Goal: Check status: Check status

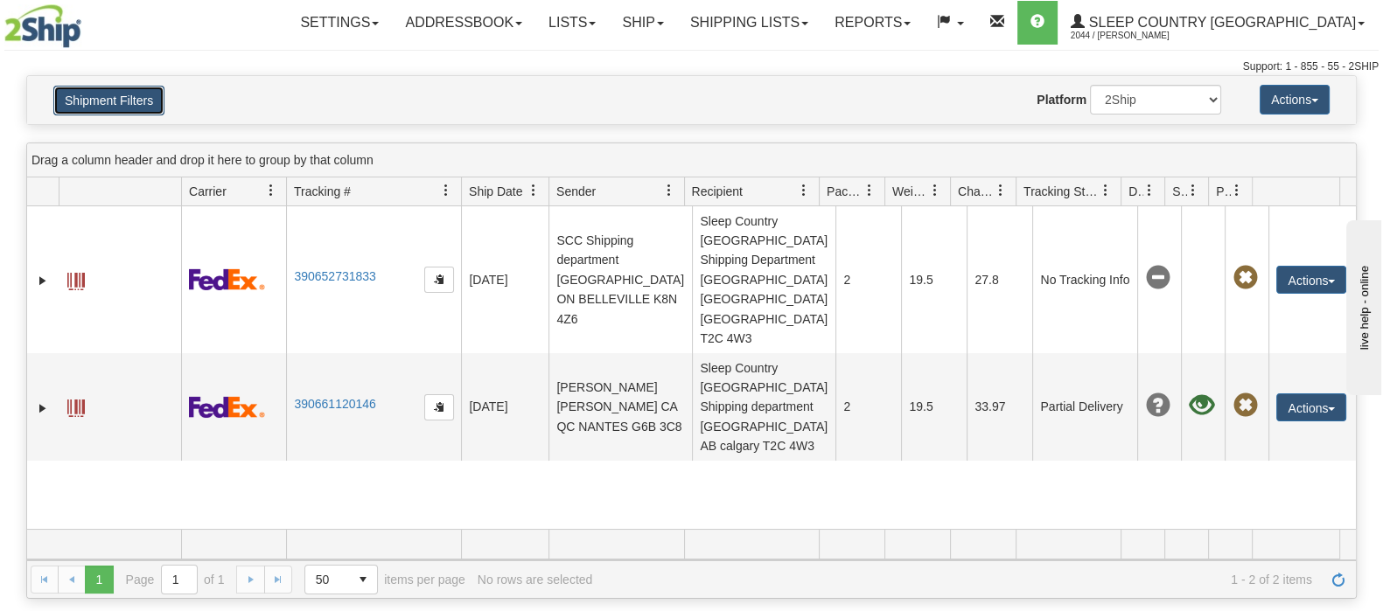
click at [100, 112] on button "Shipment Filters" at bounding box center [108, 101] width 111 height 30
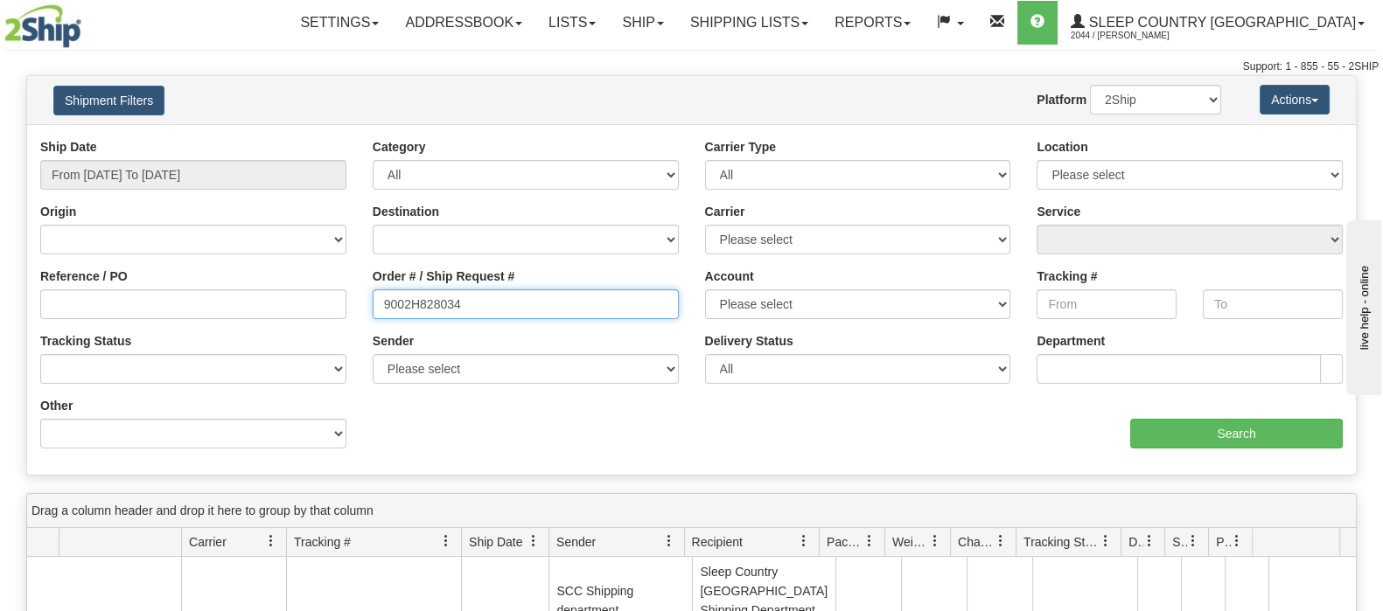
drag, startPoint x: 404, startPoint y: 315, endPoint x: 306, endPoint y: 329, distance: 99.0
click at [306, 138] on div "Reference / PO Order # / Ship Request # 9002H828034 Account Please select [GEOG…" at bounding box center [691, 138] width 1329 height 0
paste input "992189"
type input "9002H992189"
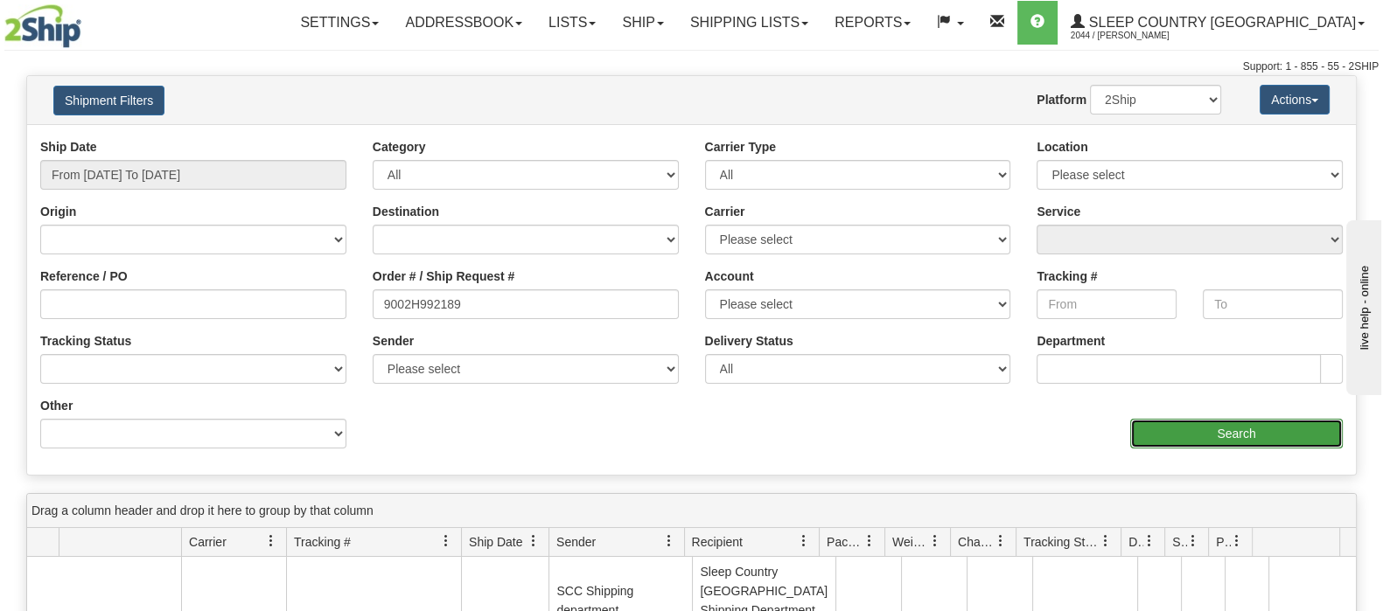
click at [1311, 423] on input "Search" at bounding box center [1236, 434] width 213 height 30
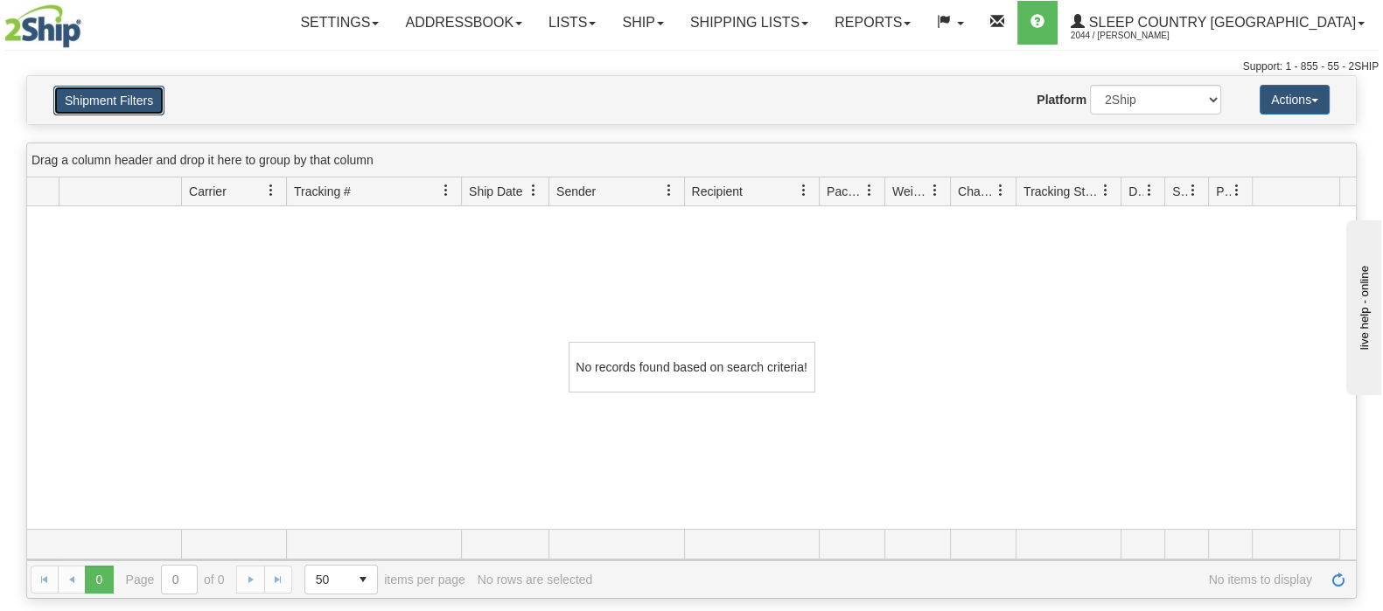
click at [131, 105] on button "Shipment Filters" at bounding box center [108, 101] width 111 height 30
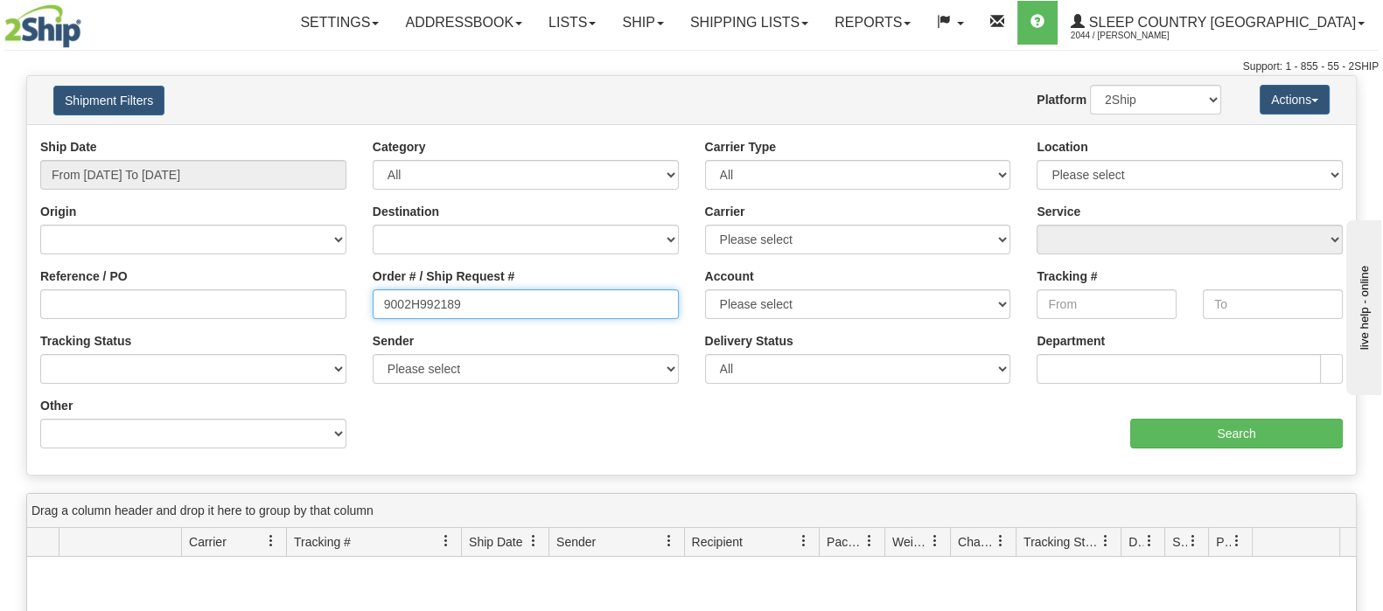
drag, startPoint x: 380, startPoint y: 311, endPoint x: 367, endPoint y: 317, distance: 13.7
click at [367, 317] on div "Order # / Ship Request # 9002H992189" at bounding box center [526, 300] width 332 height 65
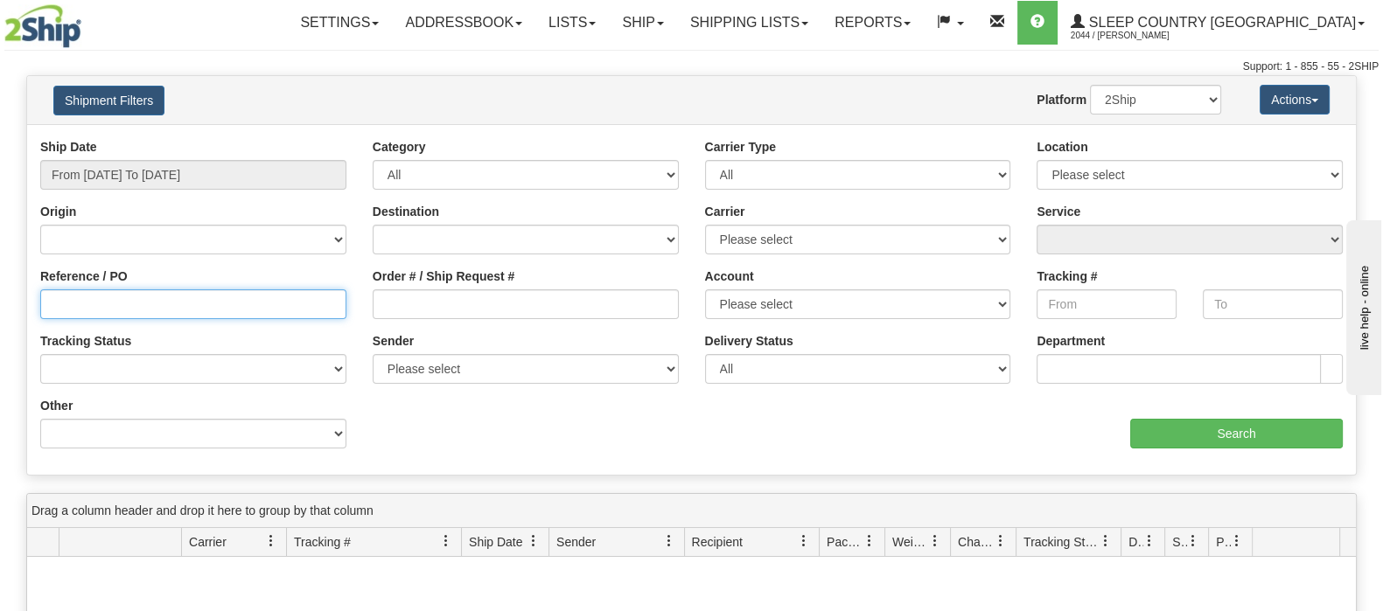
click at [284, 298] on input "Reference / PO" at bounding box center [193, 305] width 306 height 30
paste input "9002H992189"
type input "9002H992189"
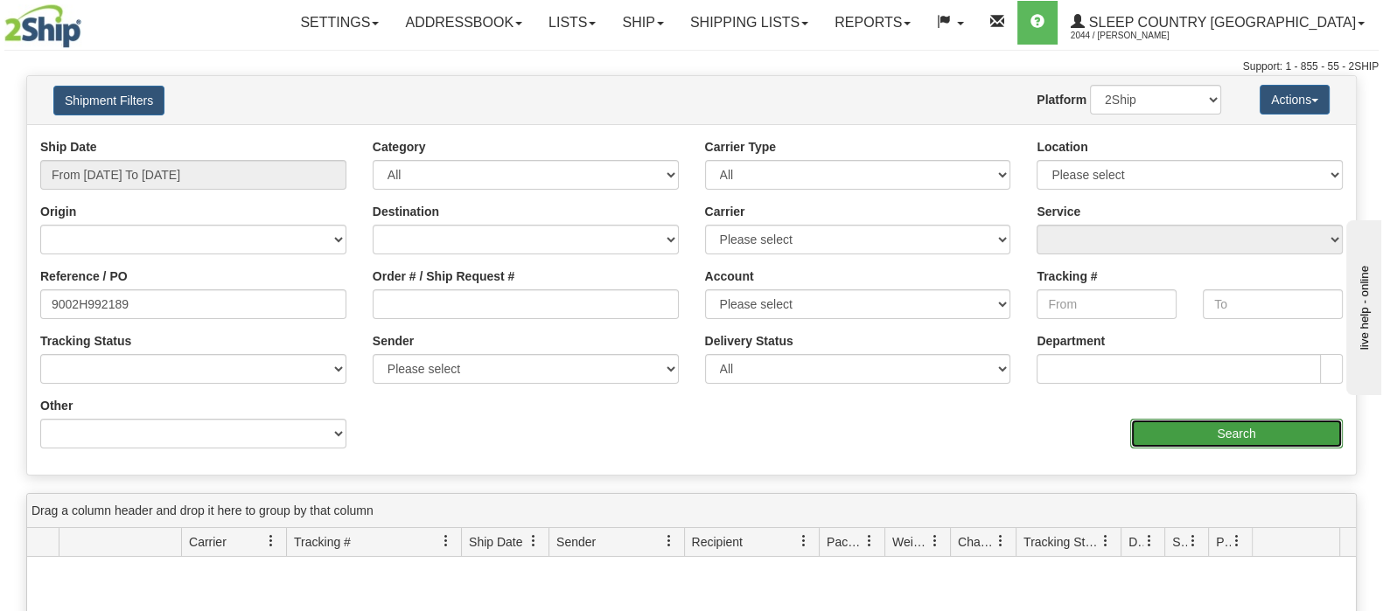
click at [1165, 428] on input "Search" at bounding box center [1236, 434] width 213 height 30
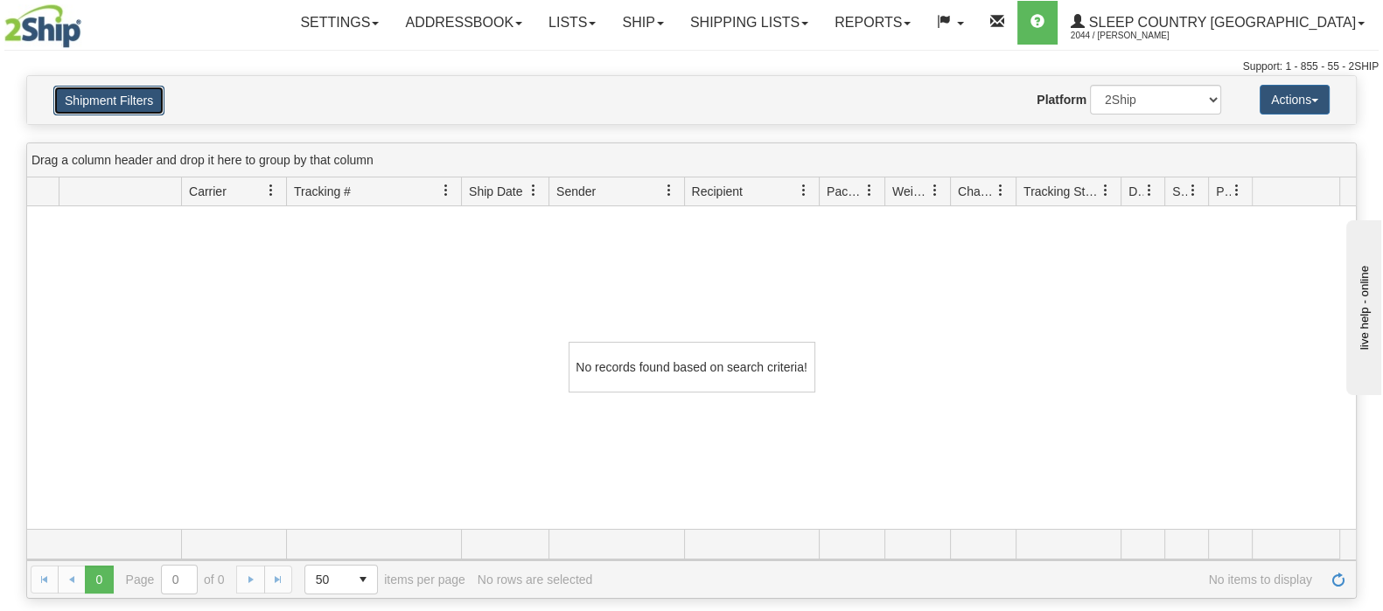
click at [140, 100] on button "Shipment Filters" at bounding box center [108, 101] width 111 height 30
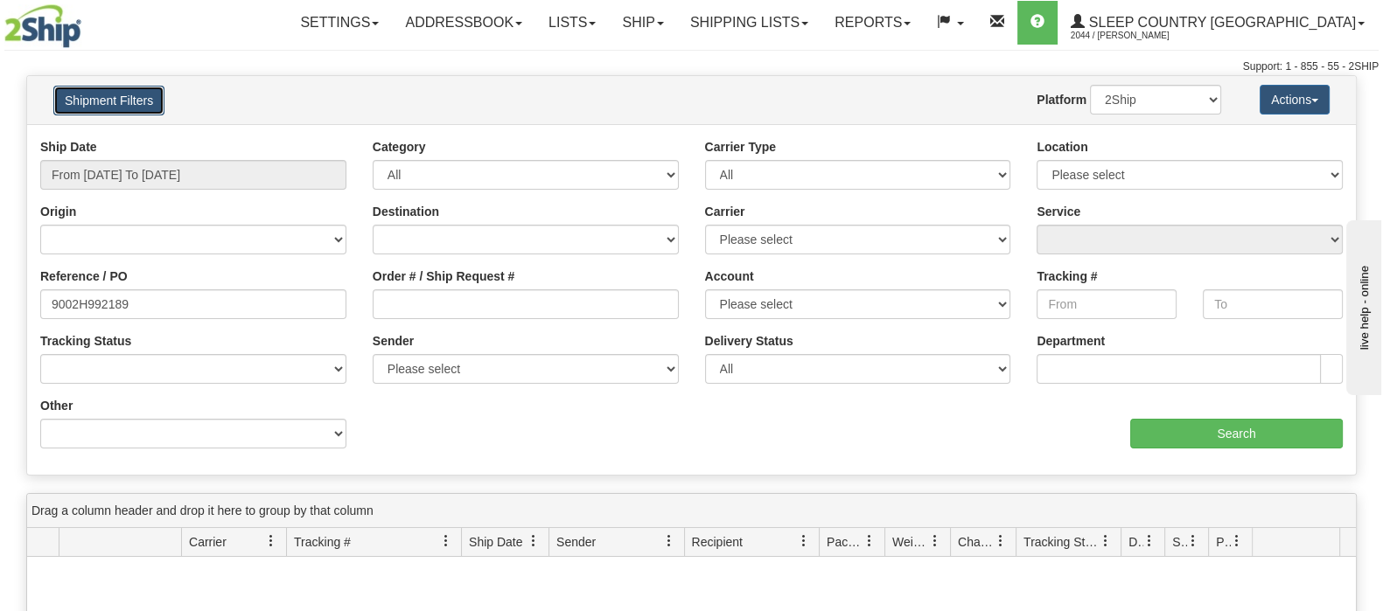
click at [73, 94] on button "Shipment Filters" at bounding box center [108, 101] width 111 height 30
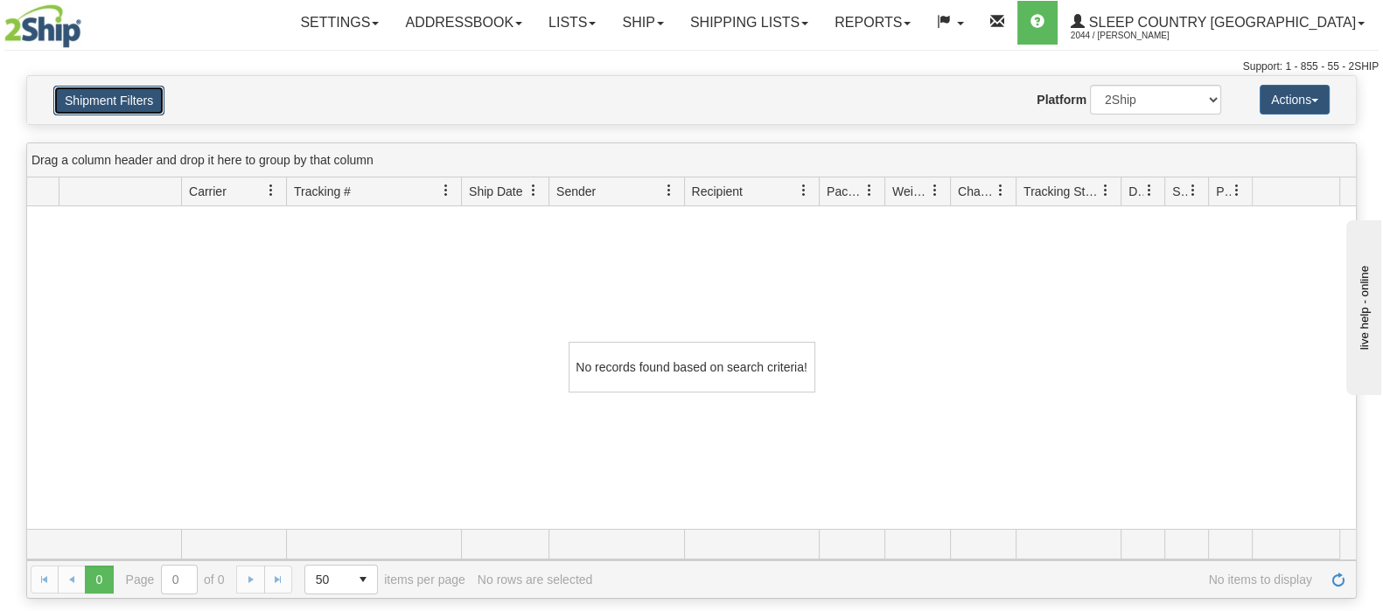
click at [87, 93] on button "Shipment Filters" at bounding box center [108, 101] width 111 height 30
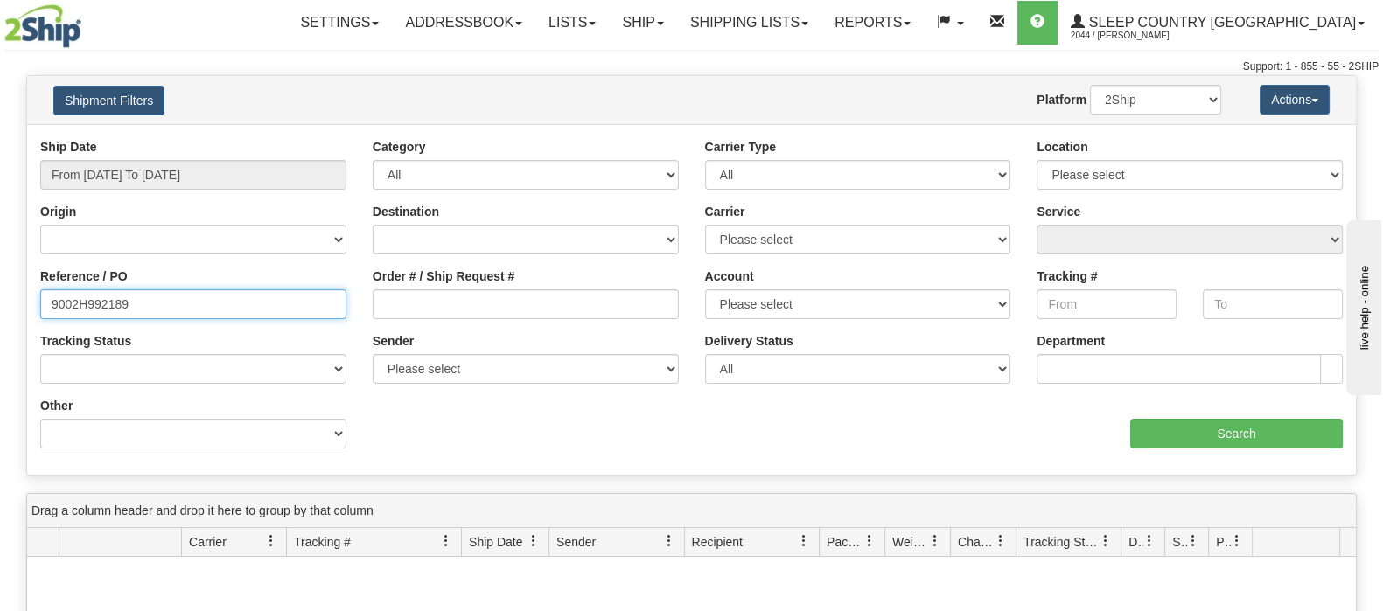
drag, startPoint x: 101, startPoint y: 313, endPoint x: -31, endPoint y: 338, distance: 134.3
click at [0, 338] on html "Upgrade Account Cancel Toggle navigation Settings New Senders" at bounding box center [691, 305] width 1383 height 611
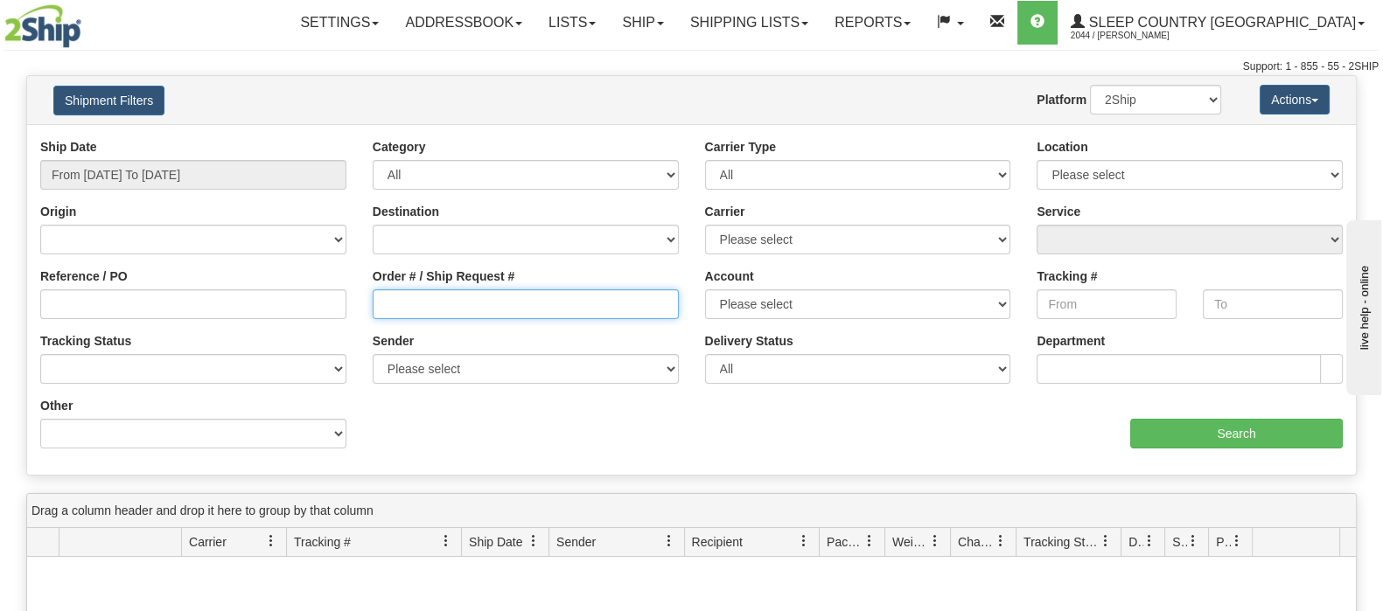
click at [491, 308] on input "Order # / Ship Request #" at bounding box center [526, 305] width 306 height 30
paste input "9002H992189"
type input "9002H992189"
click at [1197, 108] on select "2Ship Imported" at bounding box center [1155, 100] width 131 height 30
select select "1"
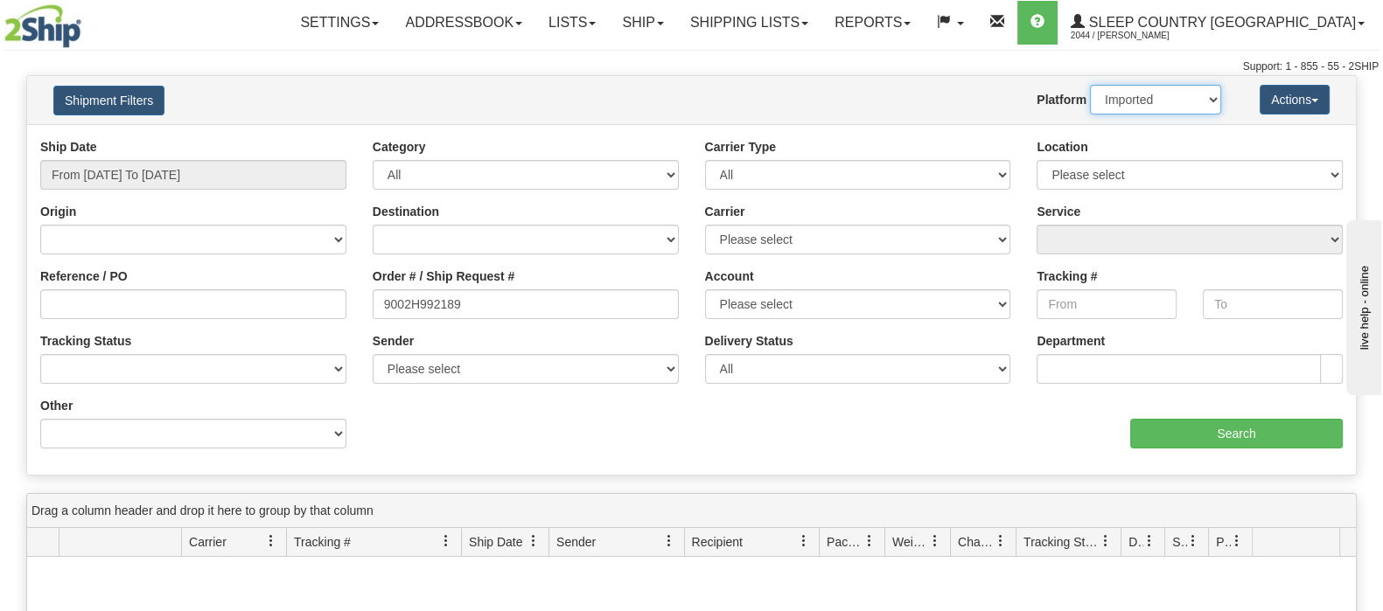
click at [1090, 85] on select "2Ship Imported" at bounding box center [1155, 100] width 131 height 30
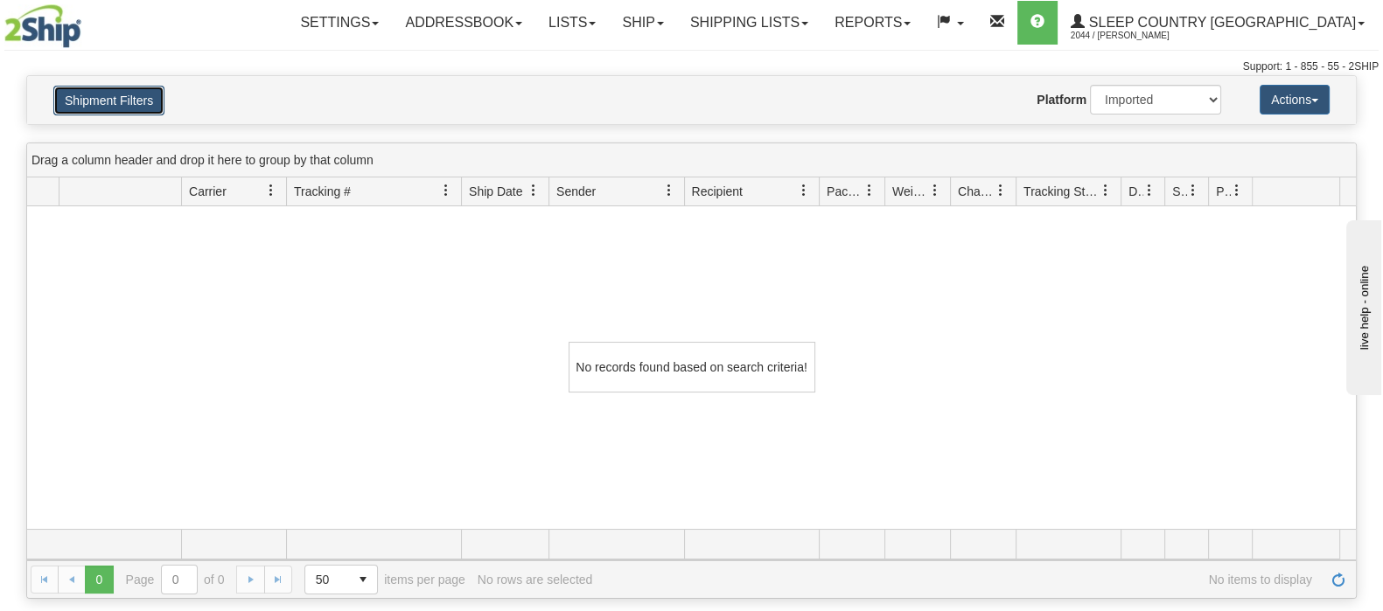
click at [124, 95] on button "Shipment Filters" at bounding box center [108, 101] width 111 height 30
